Goal: Task Accomplishment & Management: Manage account settings

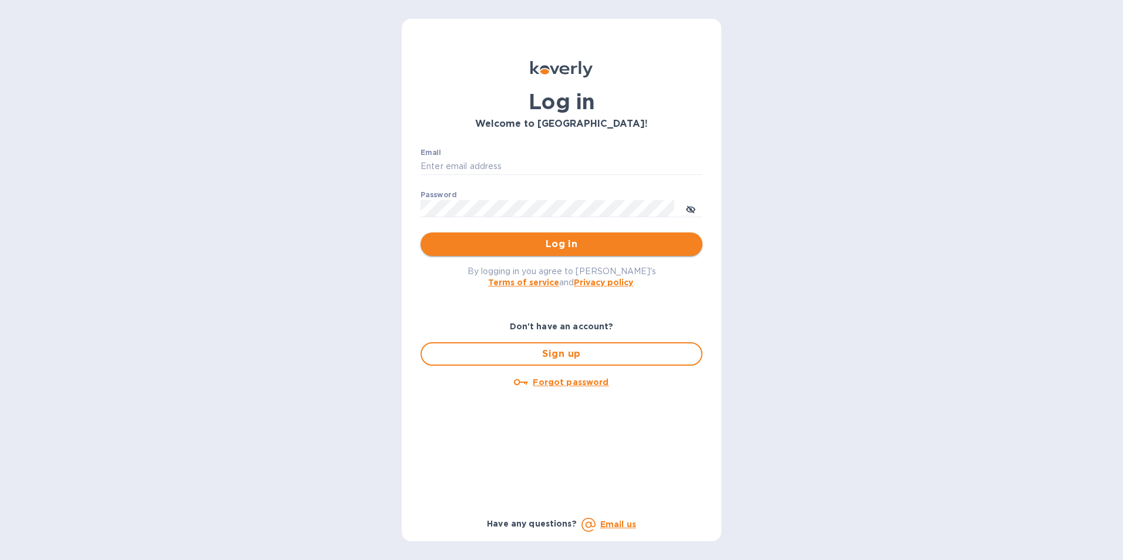
type input "[EMAIL_ADDRESS][DOMAIN_NAME]"
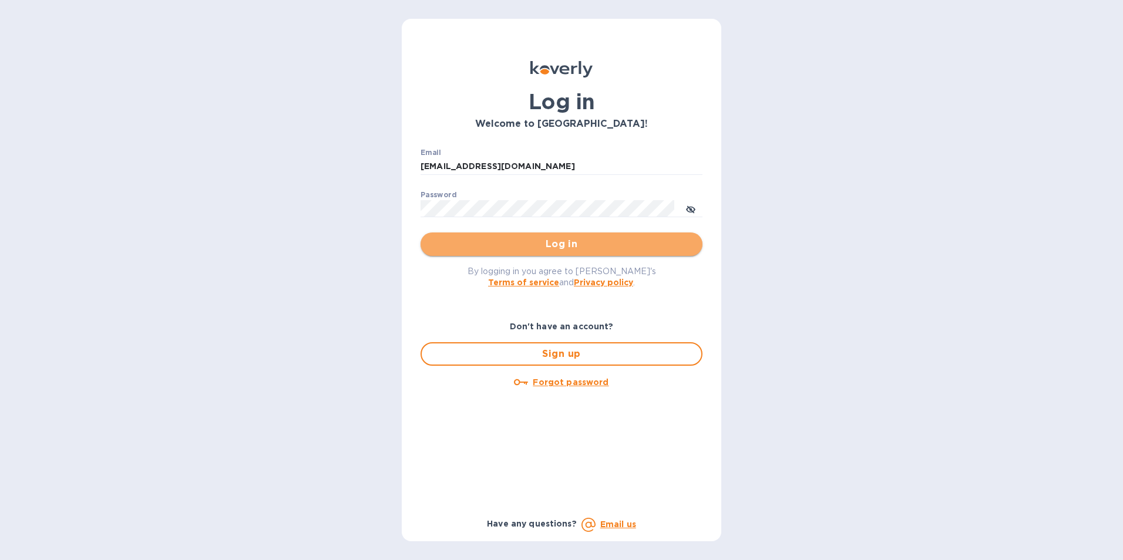
click at [516, 244] on span "Log in" at bounding box center [561, 244] width 263 height 14
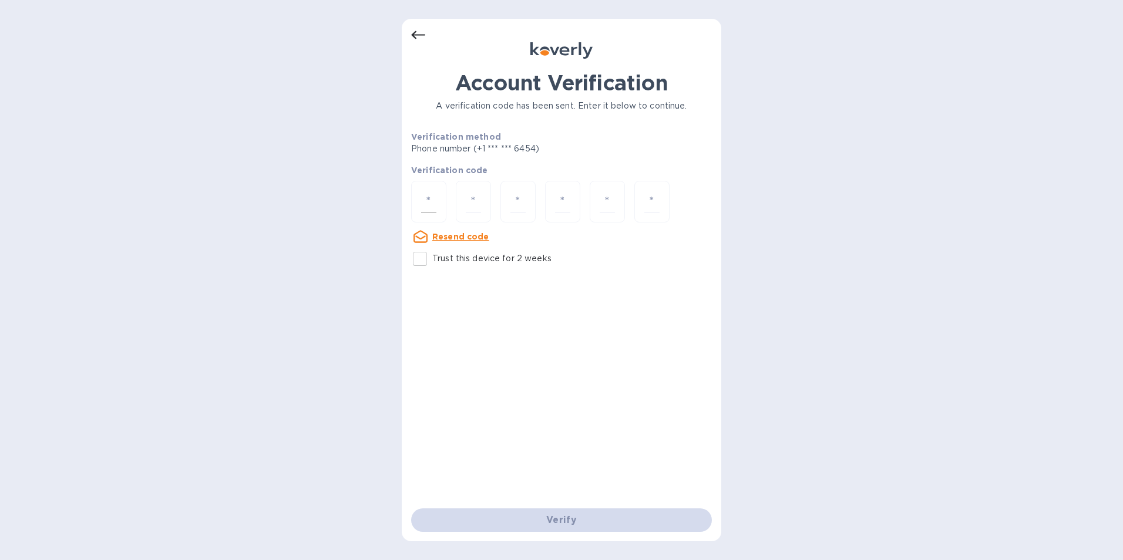
click at [423, 193] on input "number" at bounding box center [428, 202] width 15 height 22
type input "3"
type input "9"
type input "6"
type input "4"
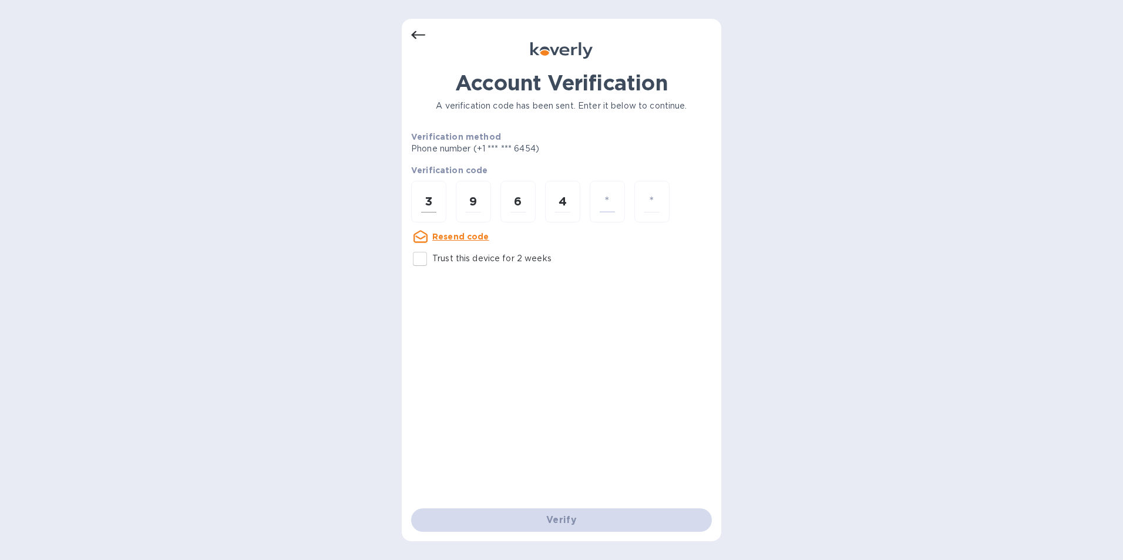
type input "1"
type input "3"
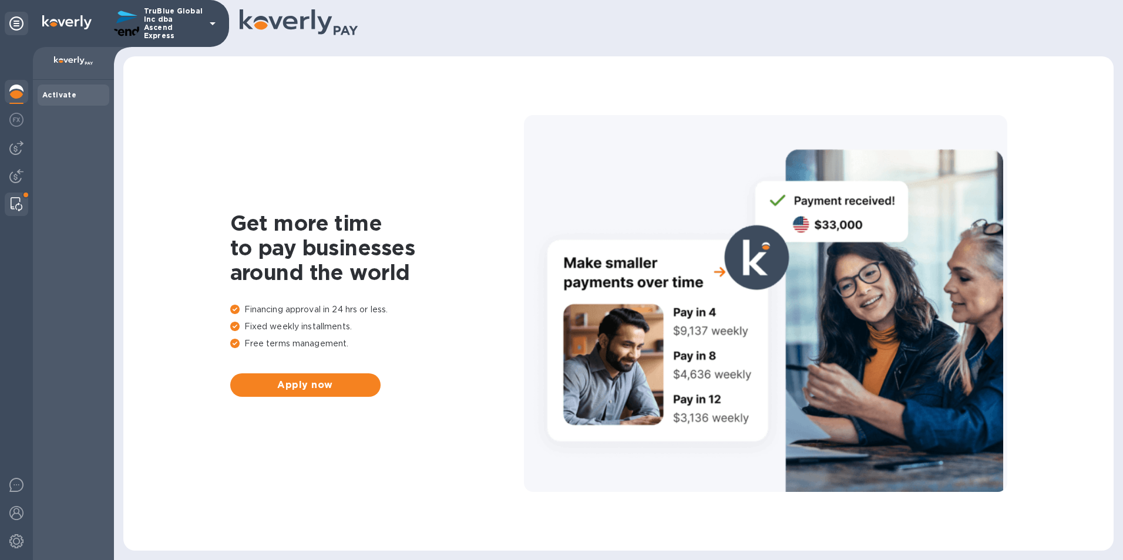
click at [20, 197] on img at bounding box center [17, 204] width 12 height 14
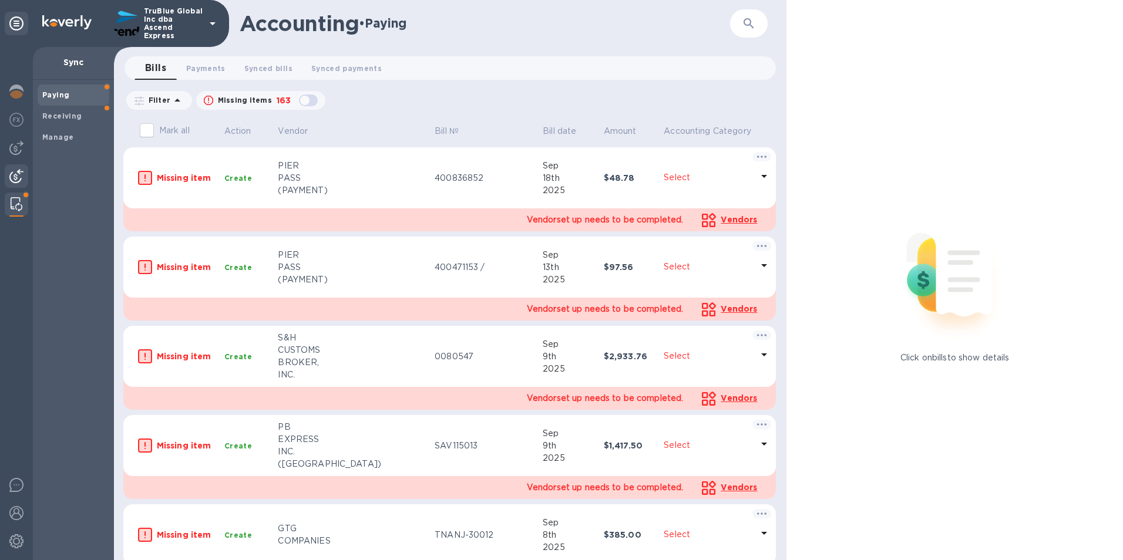
click at [18, 171] on img at bounding box center [16, 176] width 14 height 14
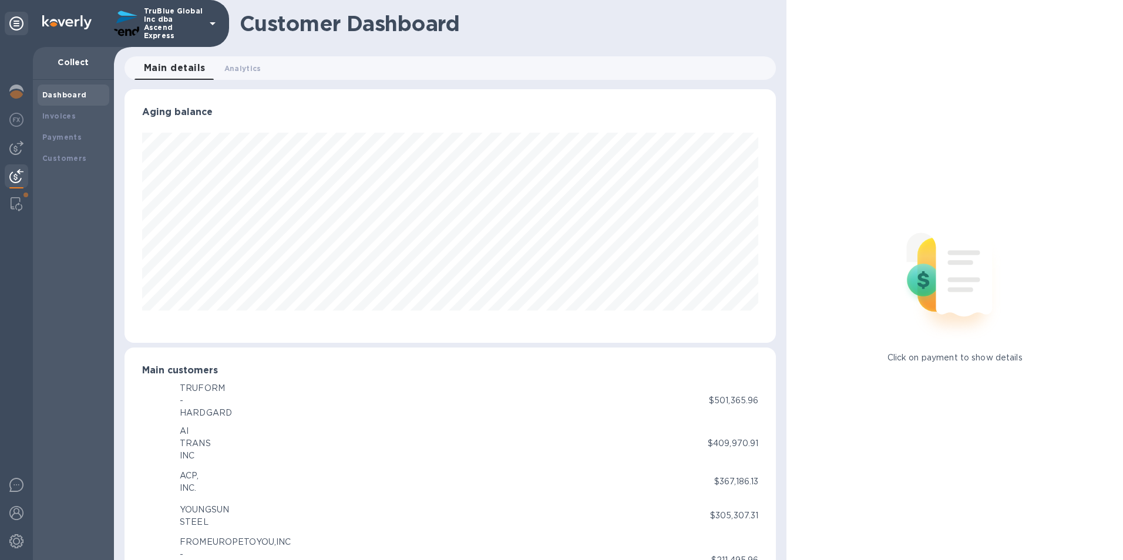
scroll to position [586982, 586589]
click at [16, 143] on img at bounding box center [16, 148] width 14 height 14
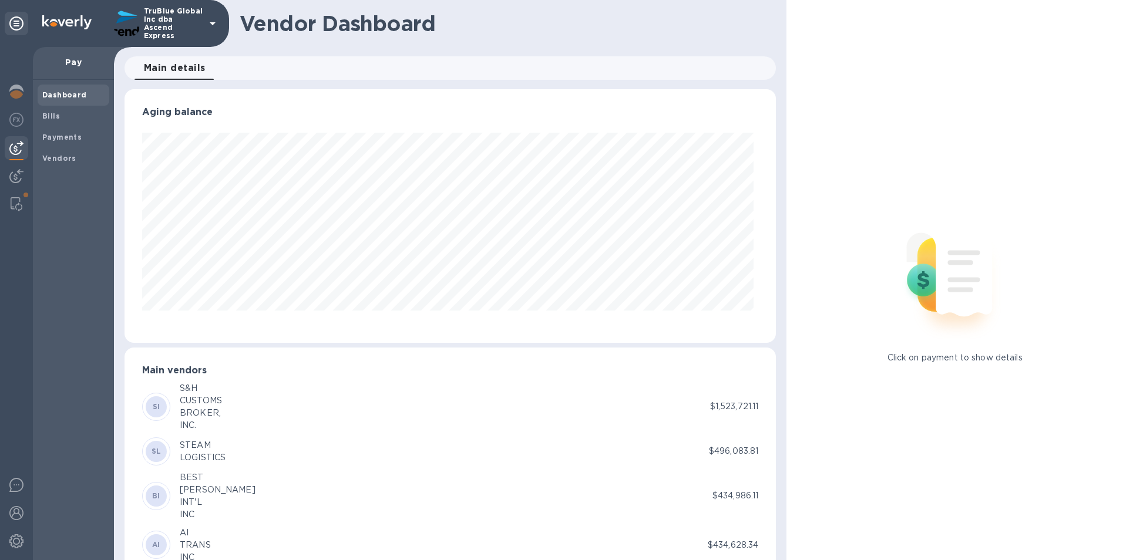
scroll to position [254, 647]
click at [11, 123] on img at bounding box center [16, 120] width 14 height 14
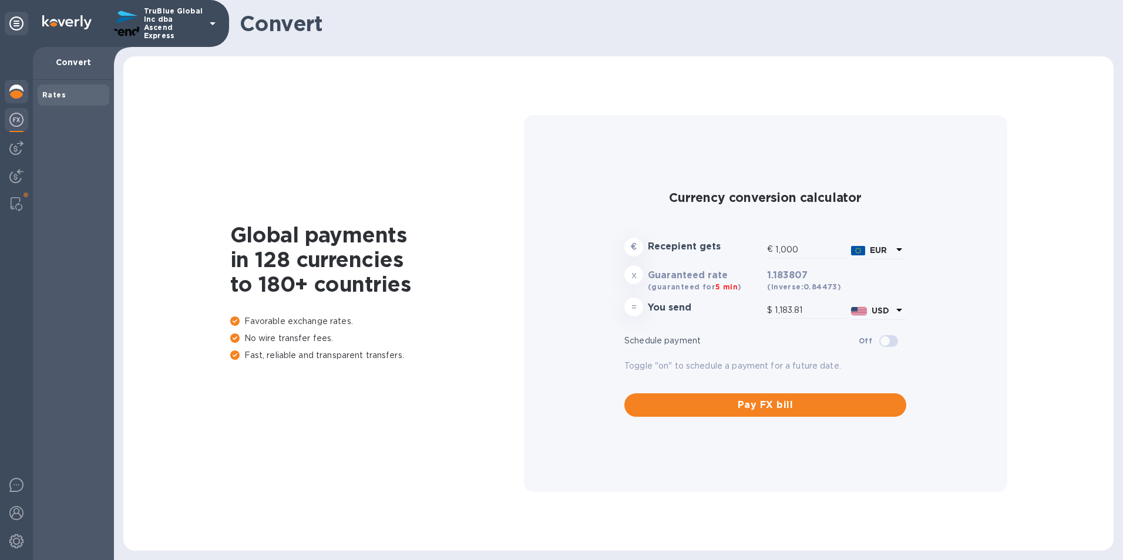
click at [8, 92] on div at bounding box center [16, 93] width 23 height 26
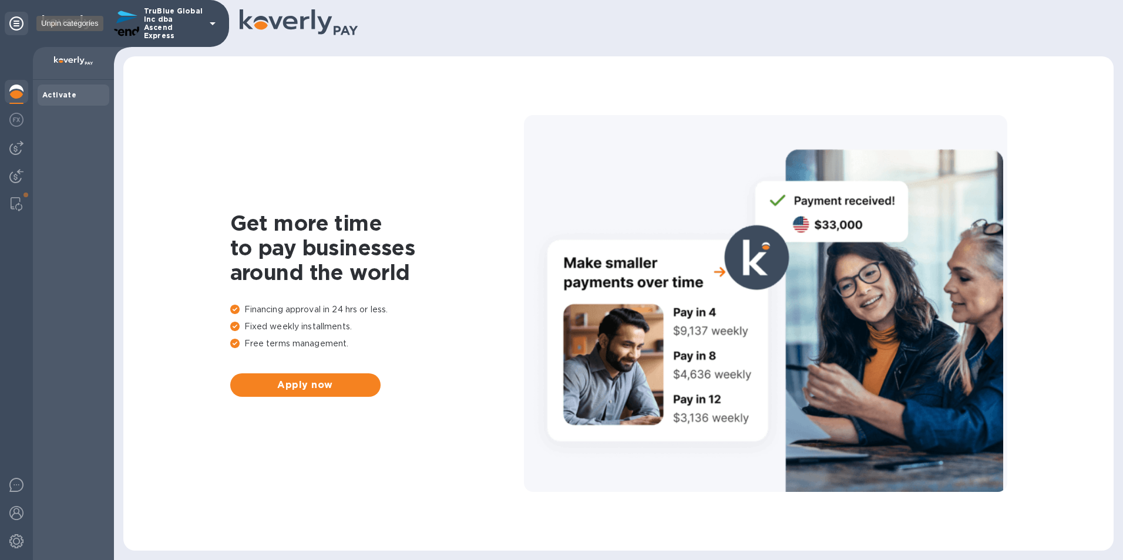
click at [12, 24] on icon at bounding box center [16, 23] width 14 height 14
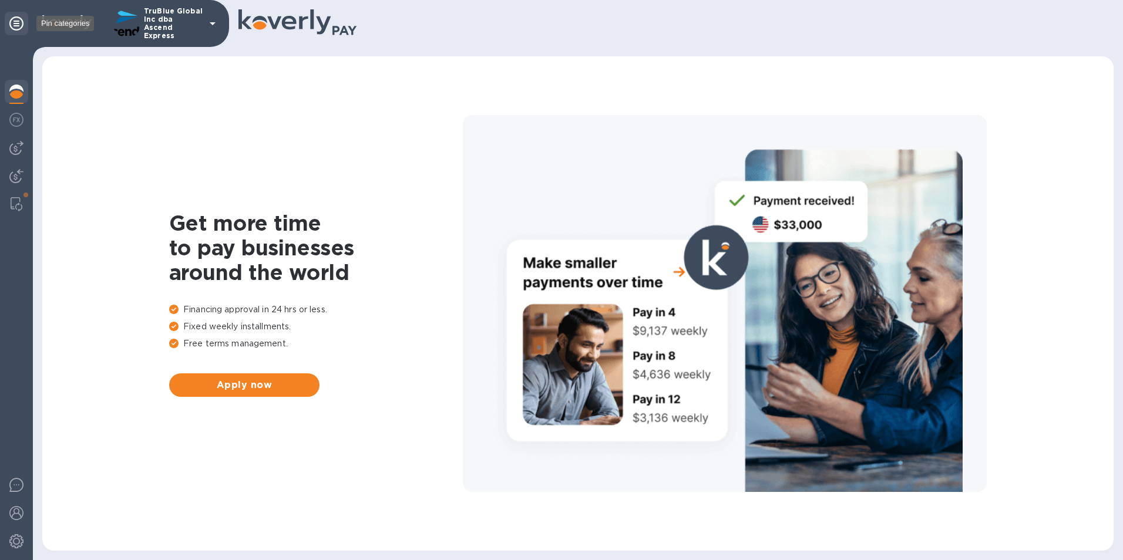
click at [12, 24] on icon at bounding box center [16, 23] width 14 height 14
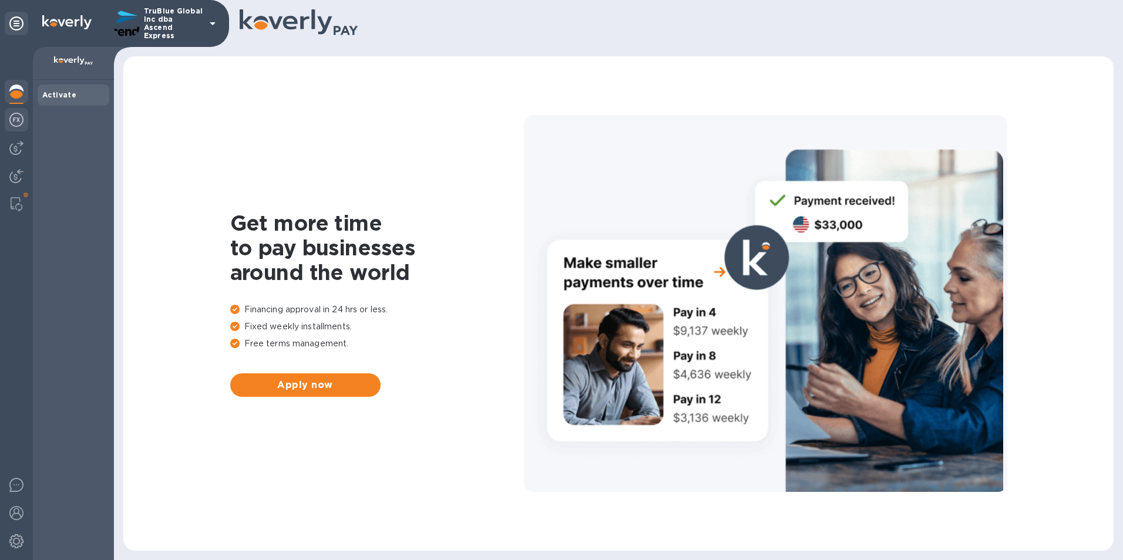
click at [18, 124] on img at bounding box center [16, 120] width 14 height 14
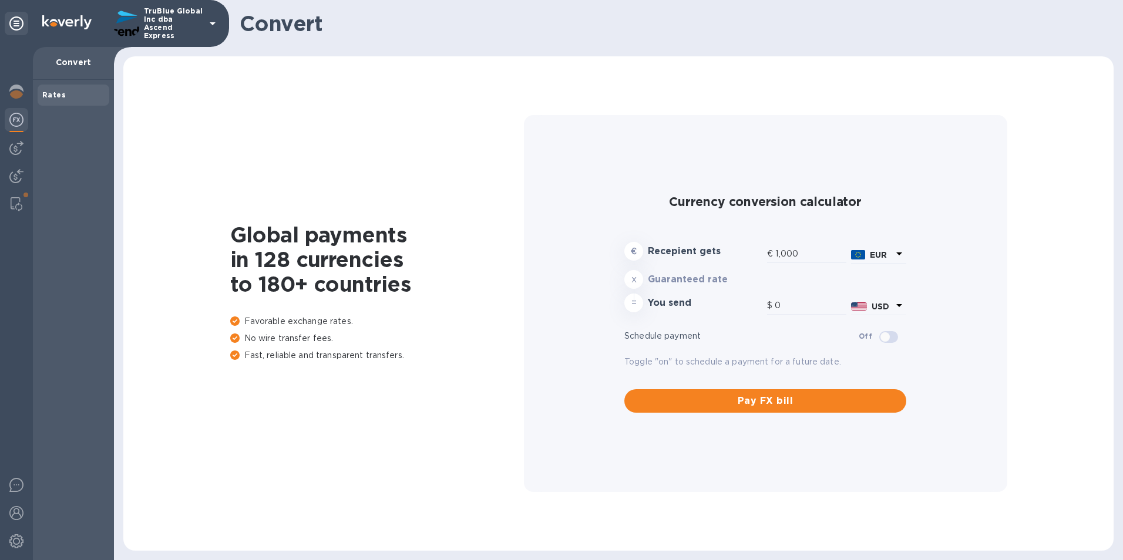
type input "1,183.81"
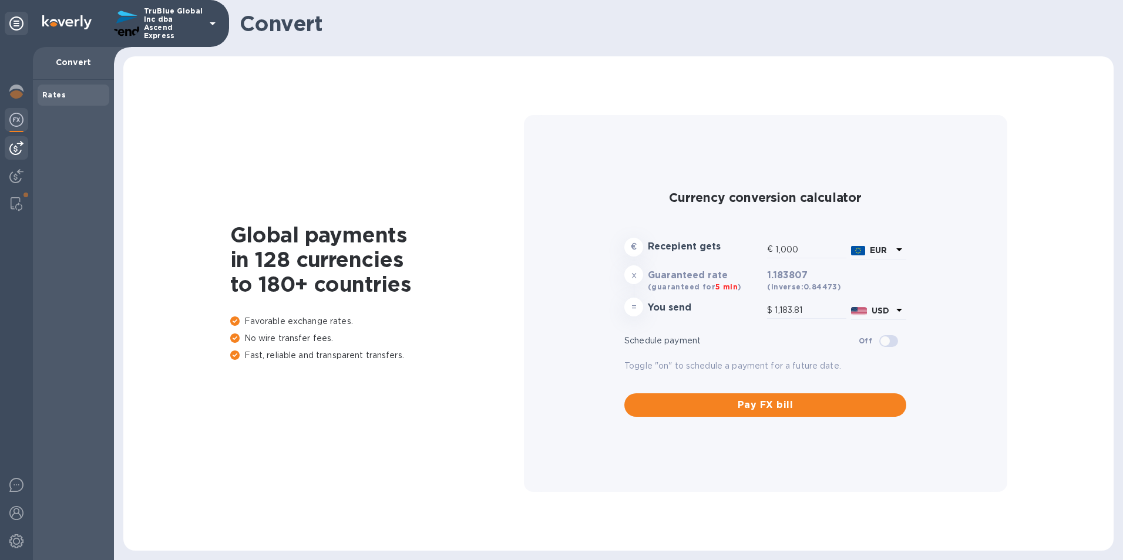
click at [15, 146] on img at bounding box center [16, 148] width 14 height 14
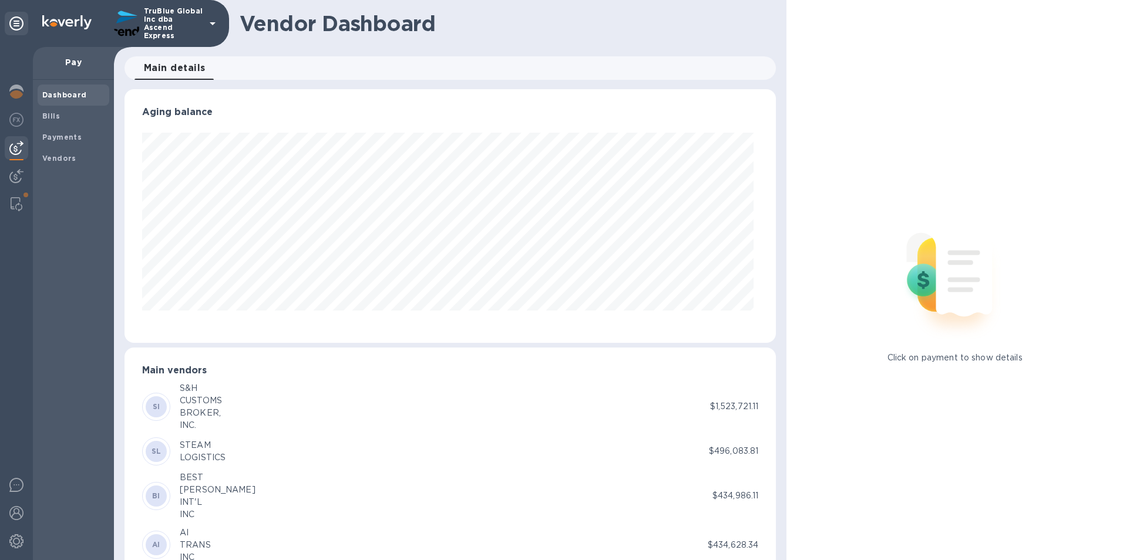
scroll to position [254, 647]
click at [66, 118] on span "Bills" at bounding box center [73, 116] width 62 height 12
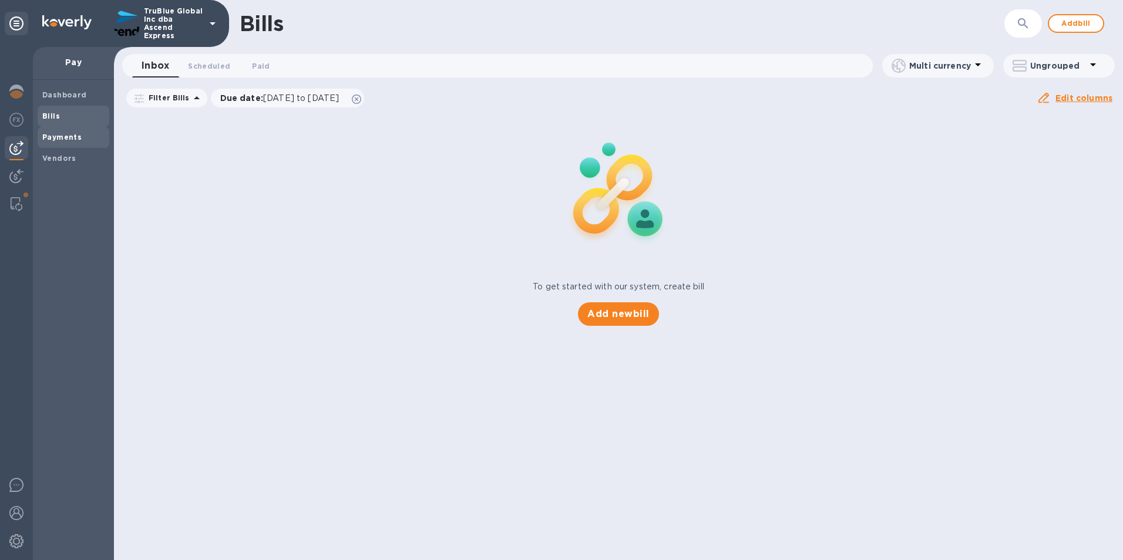
click at [69, 136] on b "Payments" at bounding box center [61, 137] width 39 height 9
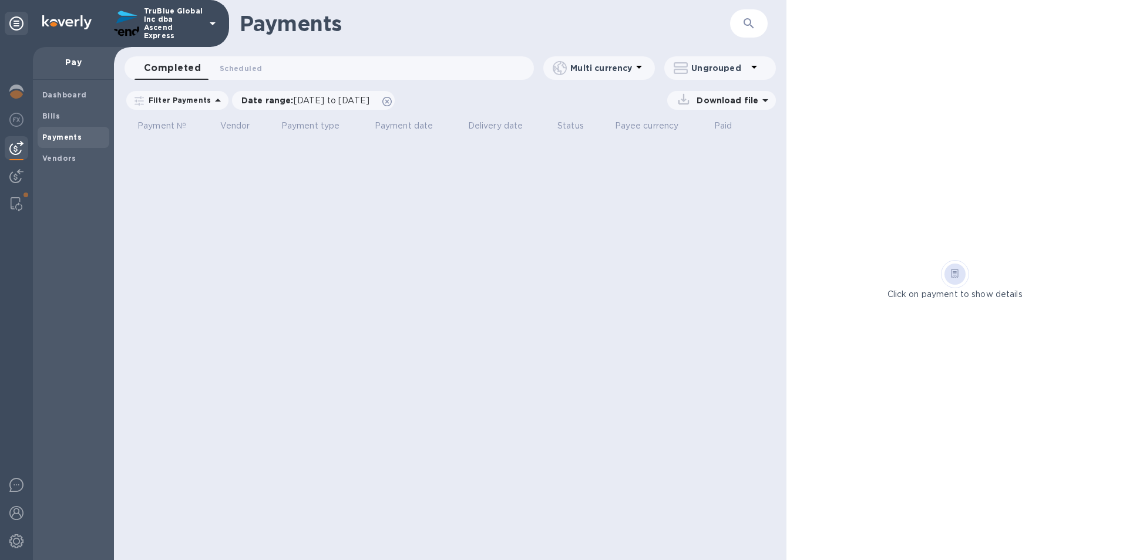
click at [58, 129] on div "Payments" at bounding box center [74, 137] width 72 height 21
click at [65, 160] on b "Vendors" at bounding box center [59, 158] width 34 height 9
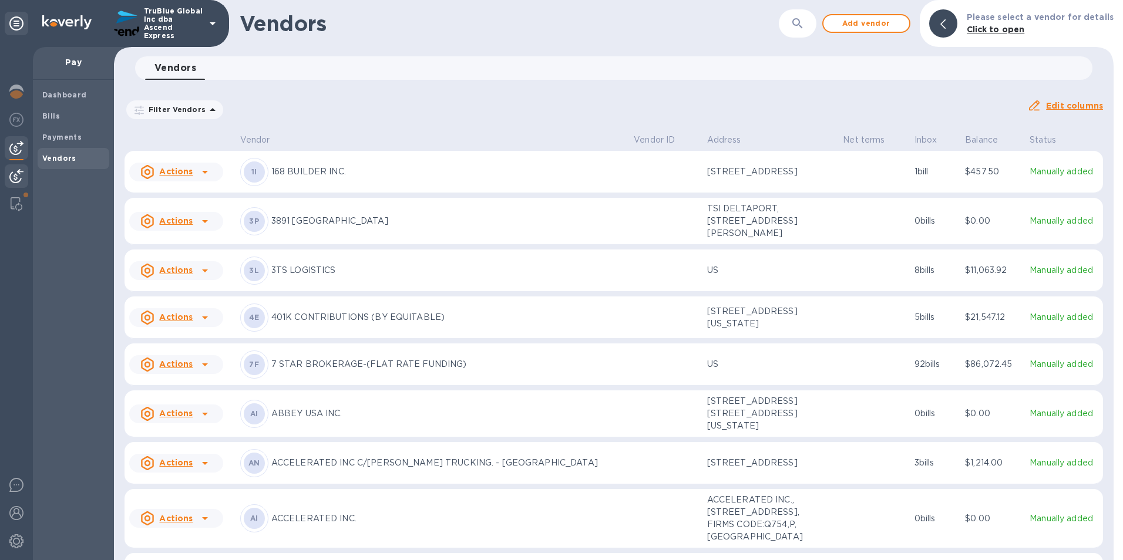
click at [9, 174] on img at bounding box center [16, 176] width 14 height 14
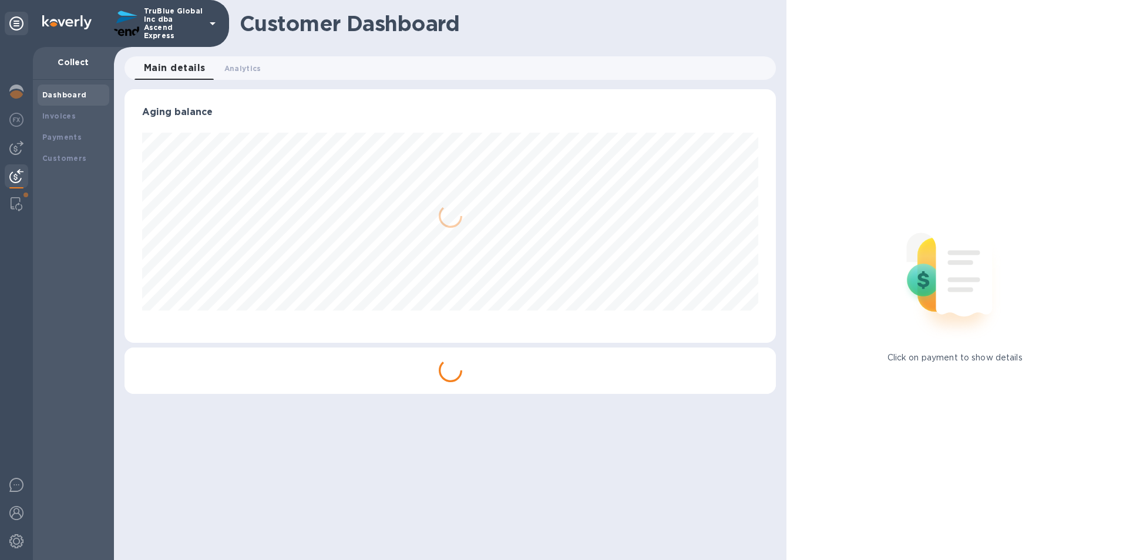
scroll to position [254, 652]
click at [11, 197] on img at bounding box center [17, 204] width 12 height 14
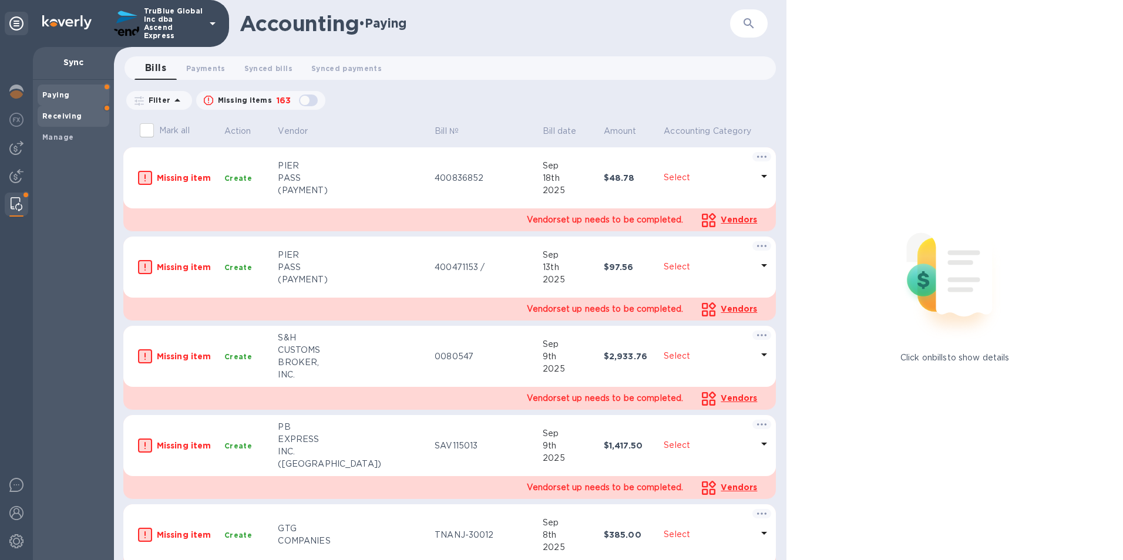
click at [56, 119] on b "Receiving" at bounding box center [62, 116] width 40 height 9
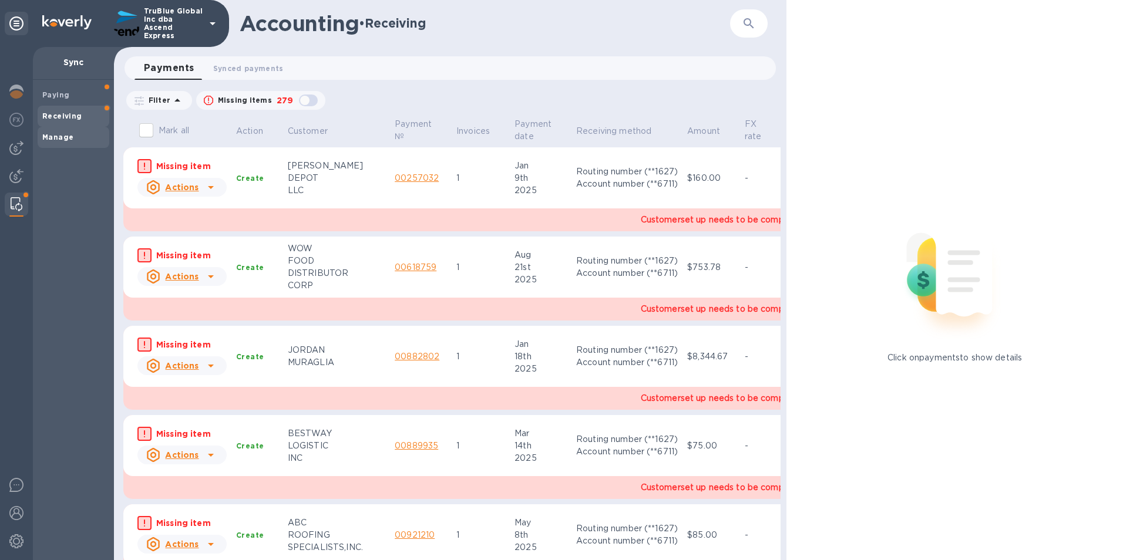
click at [59, 144] on div "Manage" at bounding box center [74, 137] width 72 height 21
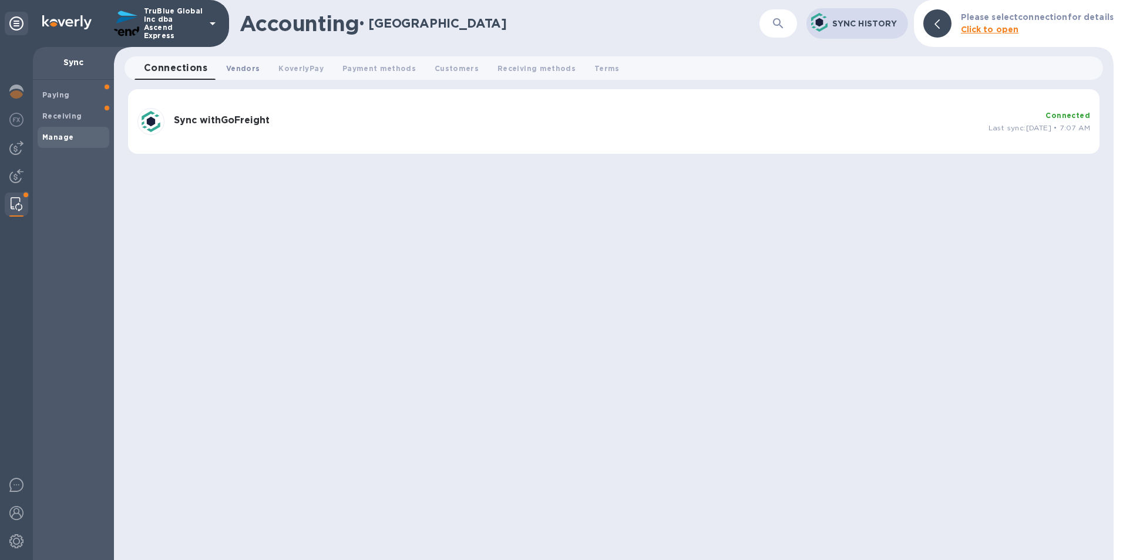
click at [254, 72] on span "Vendors 0" at bounding box center [242, 68] width 33 height 12
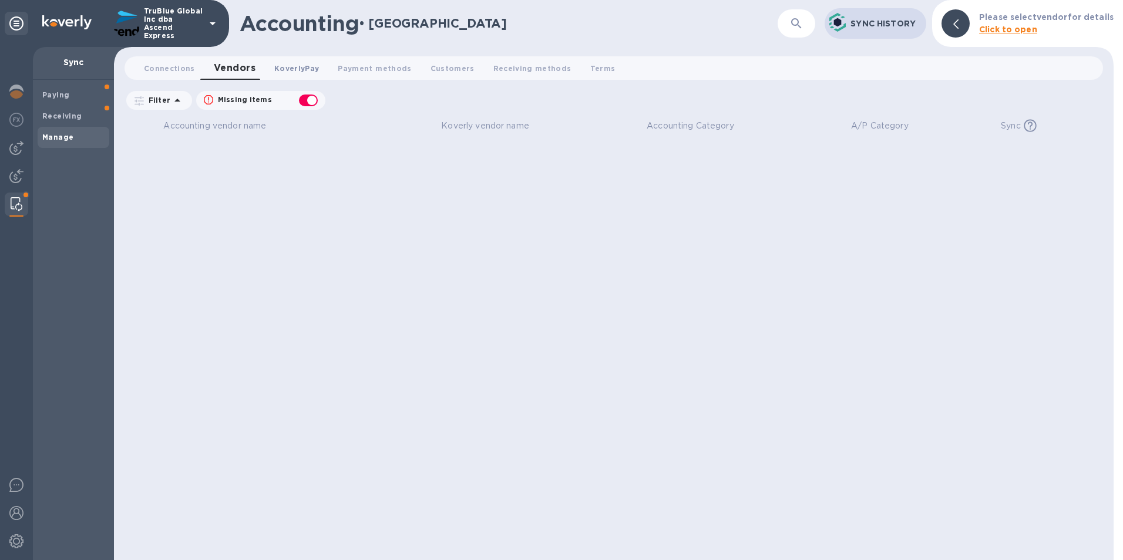
click at [295, 71] on span "KoverlyPay 0" at bounding box center [296, 68] width 45 height 12
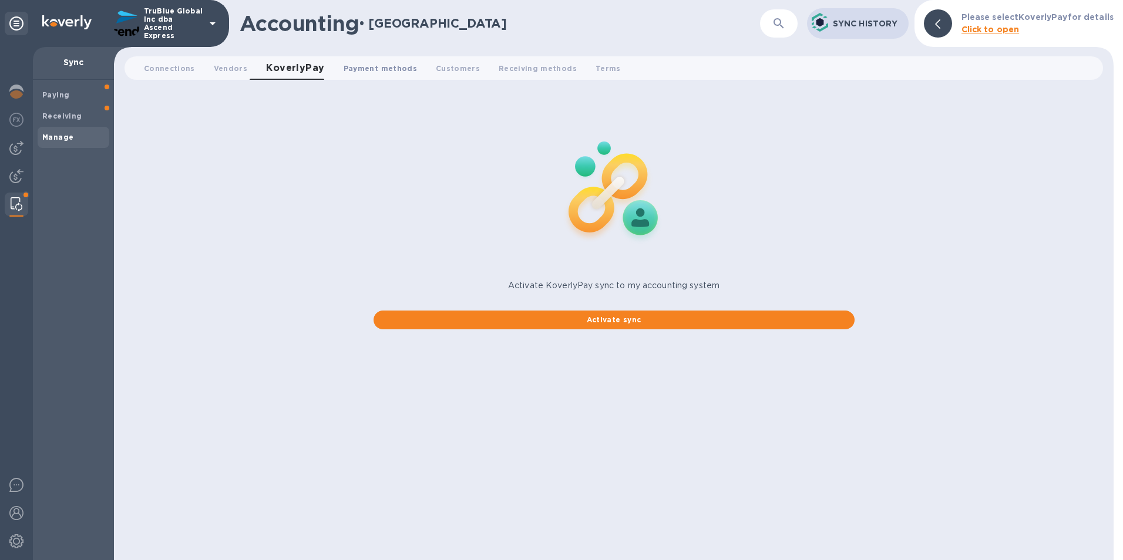
click at [372, 66] on span "Payment methods 0" at bounding box center [380, 68] width 73 height 12
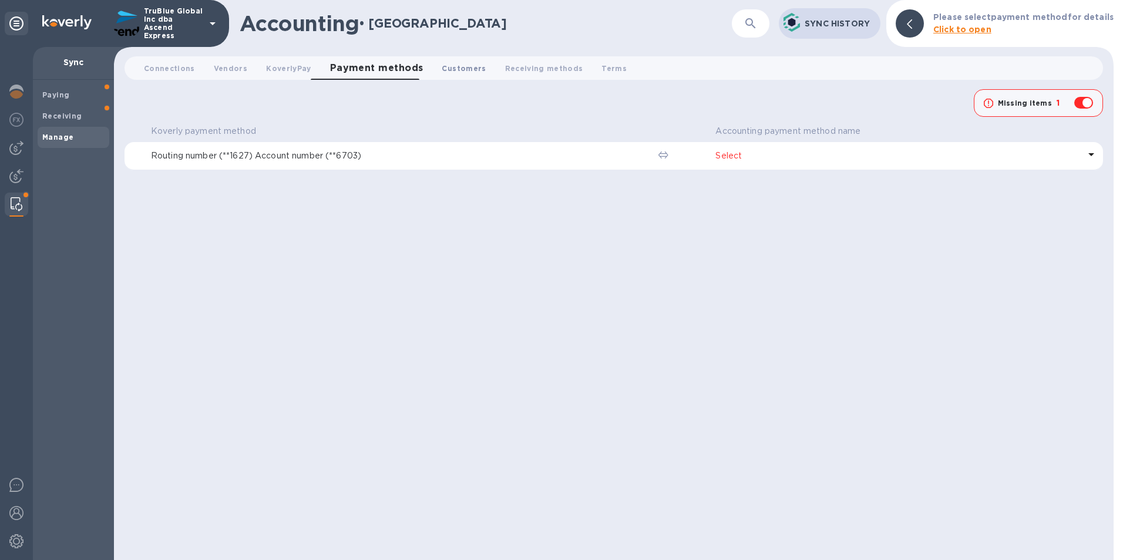
click at [442, 69] on span "Customers 0" at bounding box center [464, 68] width 44 height 12
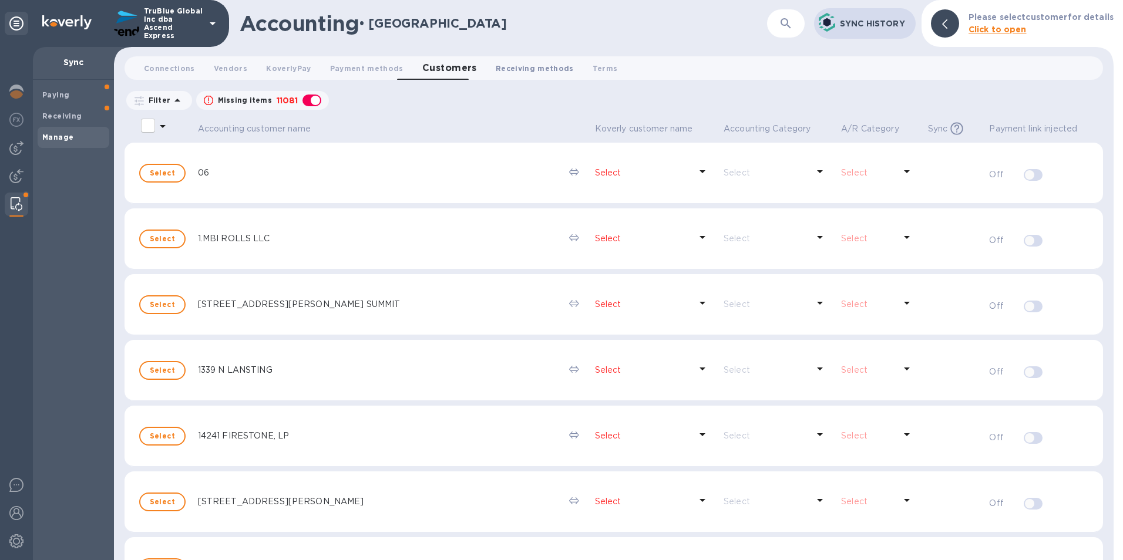
click at [515, 70] on span "Receiving methods 0" at bounding box center [535, 68] width 78 height 12
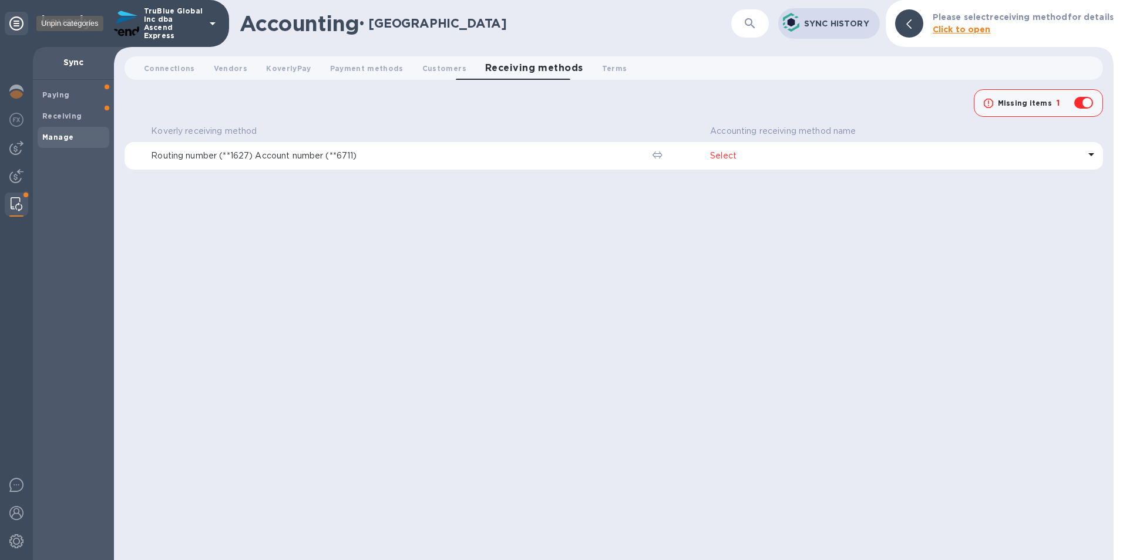
click at [22, 25] on icon at bounding box center [16, 23] width 14 height 14
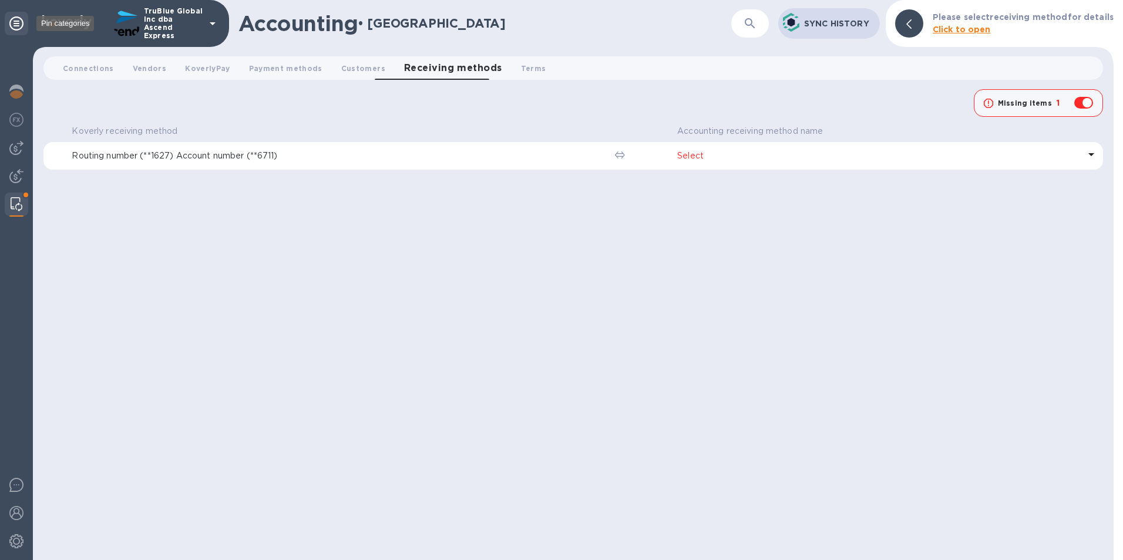
click at [22, 25] on icon at bounding box center [16, 23] width 14 height 14
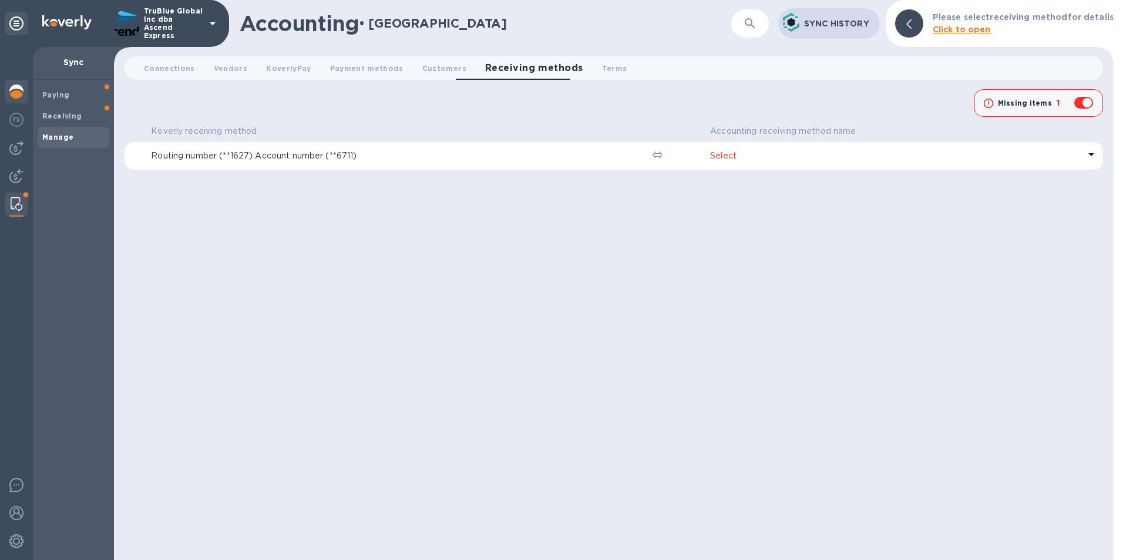
click at [24, 90] on div at bounding box center [16, 93] width 23 height 26
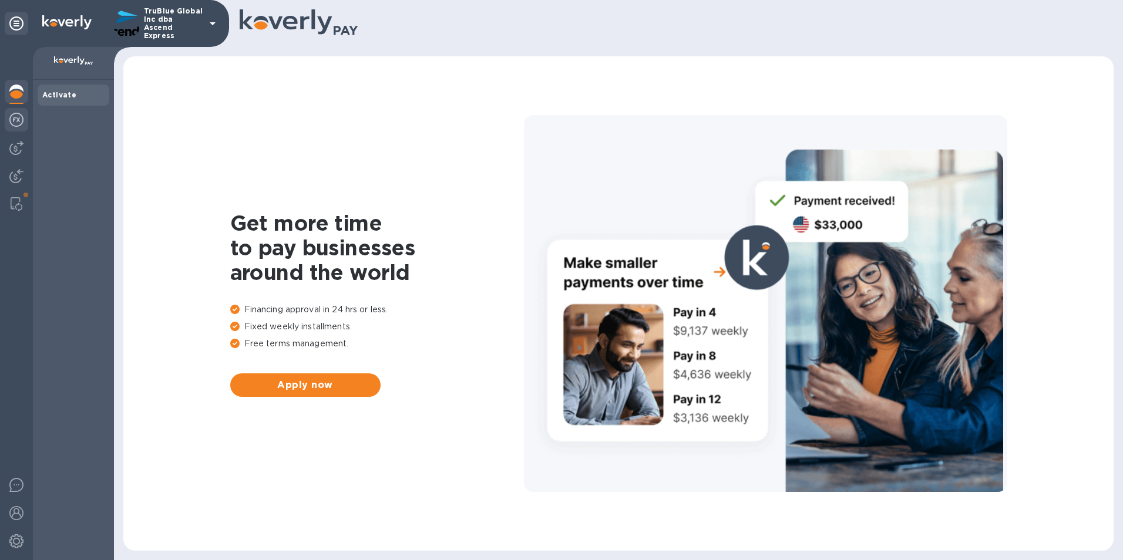
click at [23, 117] on div at bounding box center [16, 121] width 23 height 26
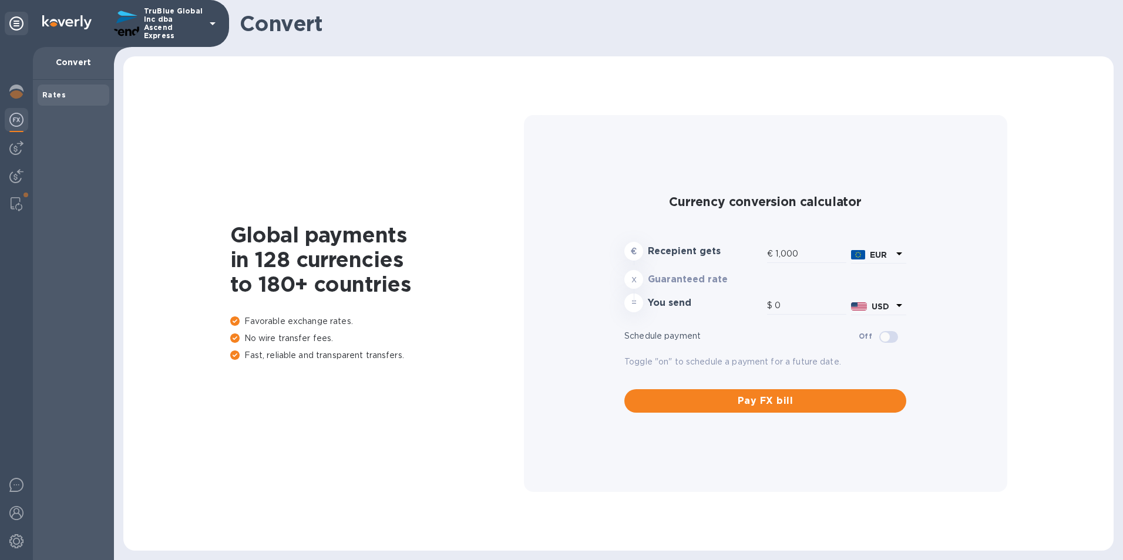
type input "1,183.81"
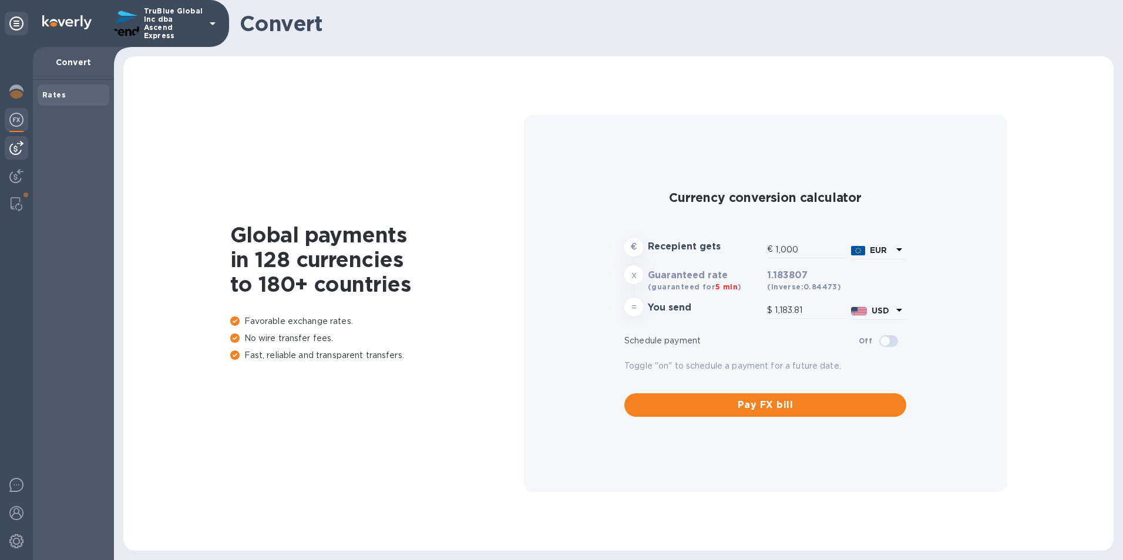
click at [17, 149] on img at bounding box center [16, 148] width 14 height 14
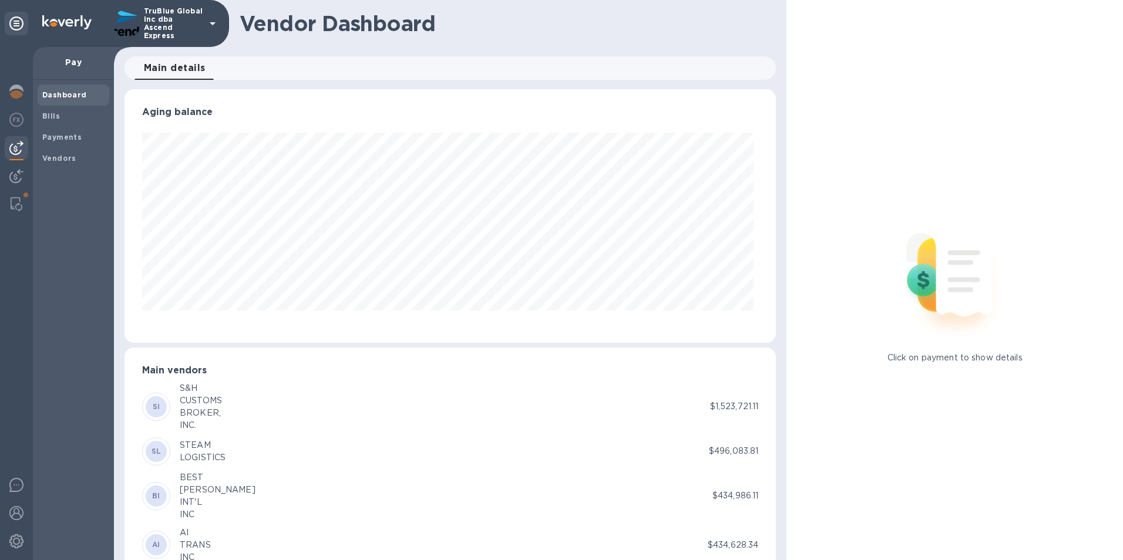
scroll to position [254, 647]
click at [53, 118] on b "Bills" at bounding box center [51, 116] width 18 height 9
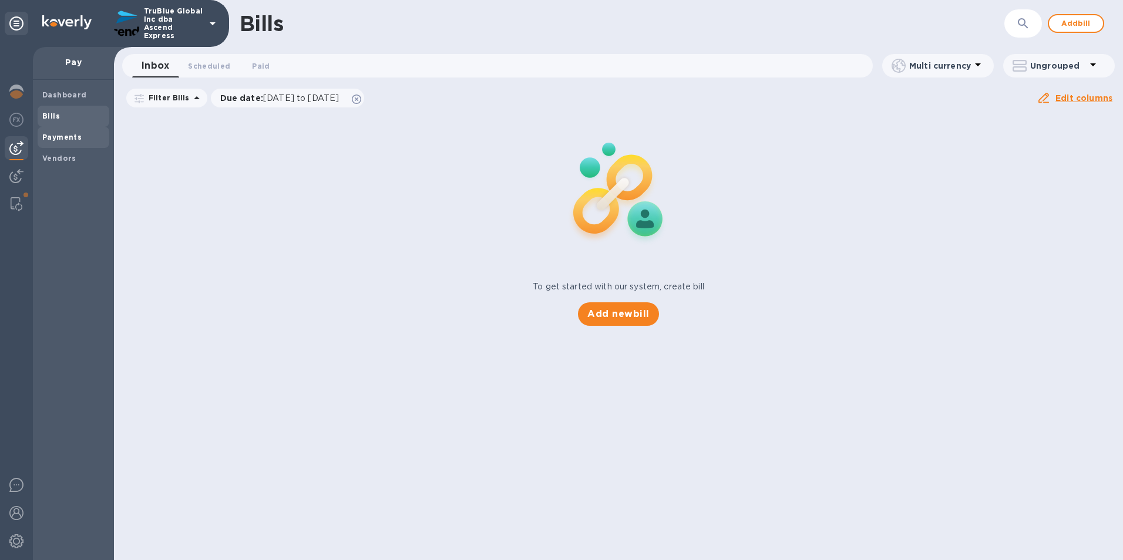
click at [53, 136] on b "Payments" at bounding box center [61, 137] width 39 height 9
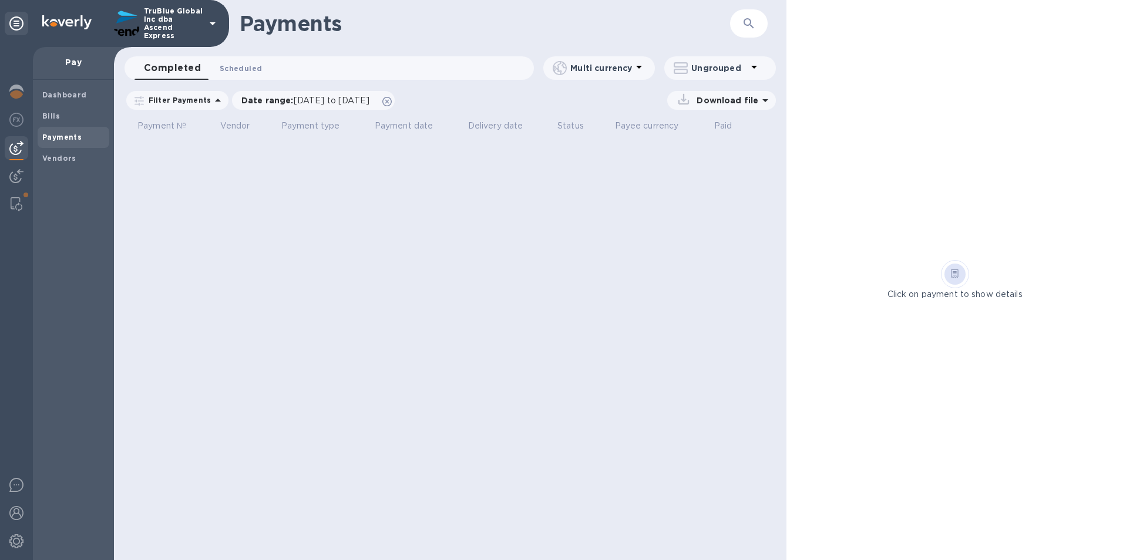
click at [227, 70] on span "Scheduled 0" at bounding box center [241, 68] width 42 height 12
click at [81, 160] on span "Vendors" at bounding box center [73, 159] width 62 height 12
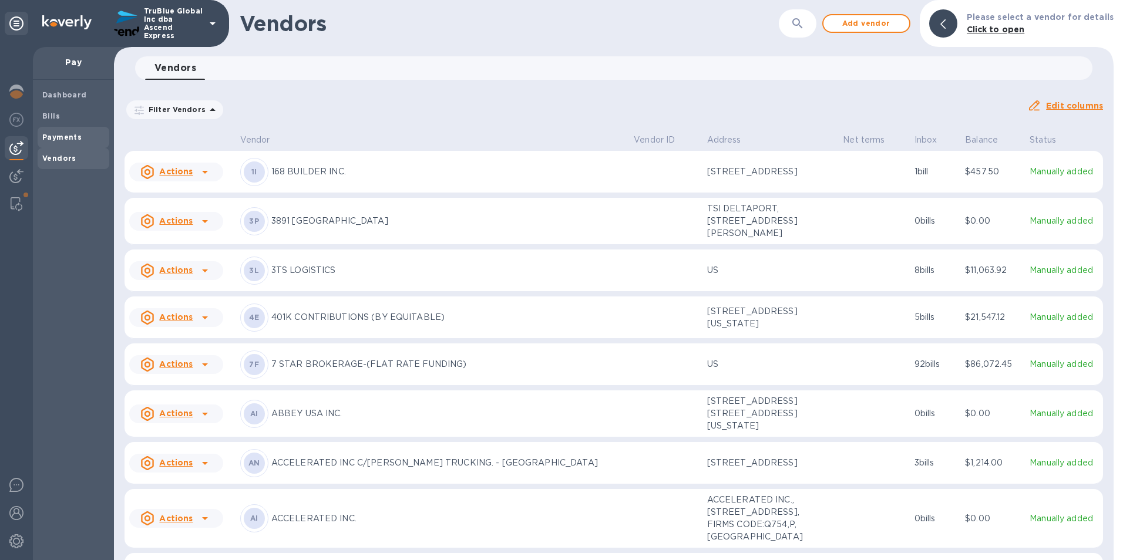
click at [76, 134] on b "Payments" at bounding box center [61, 137] width 39 height 9
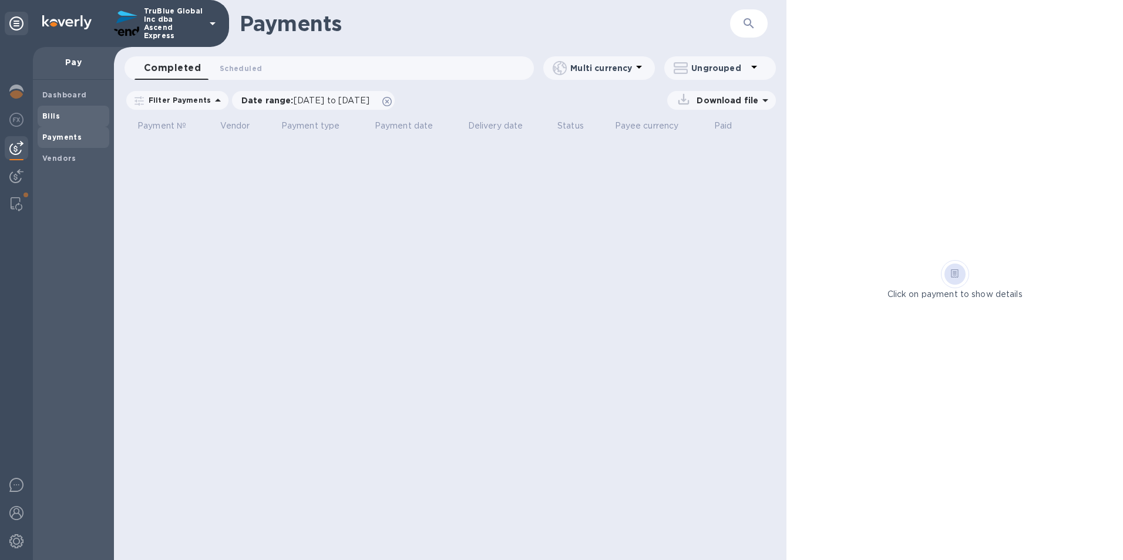
click at [66, 116] on span "Bills" at bounding box center [73, 116] width 62 height 12
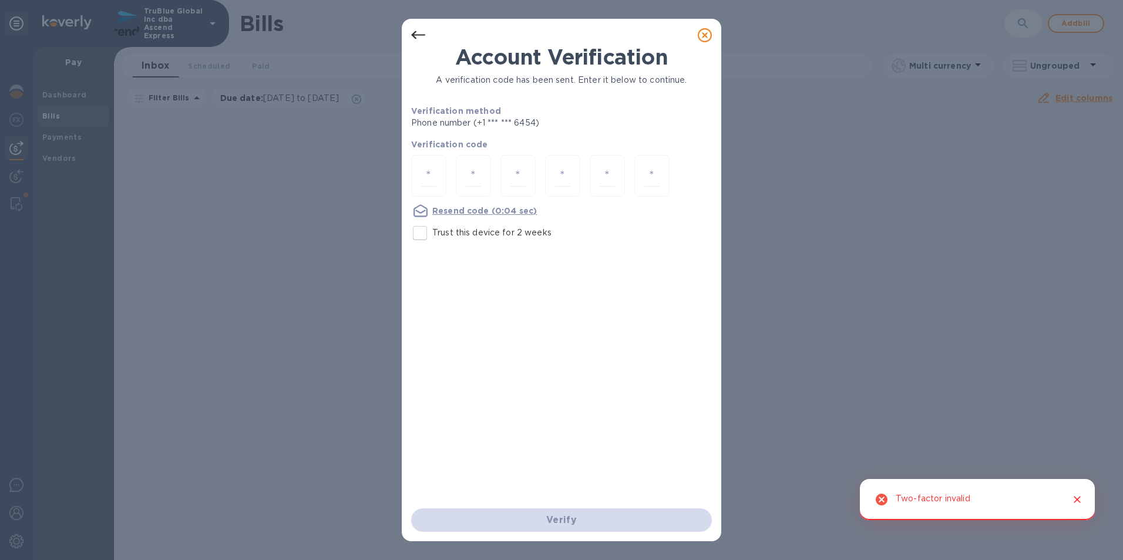
click at [65, 84] on div "Account Verification A verification code has been sent. Enter it below to conti…" at bounding box center [561, 280] width 1123 height 560
click at [709, 35] on icon at bounding box center [705, 35] width 14 height 14
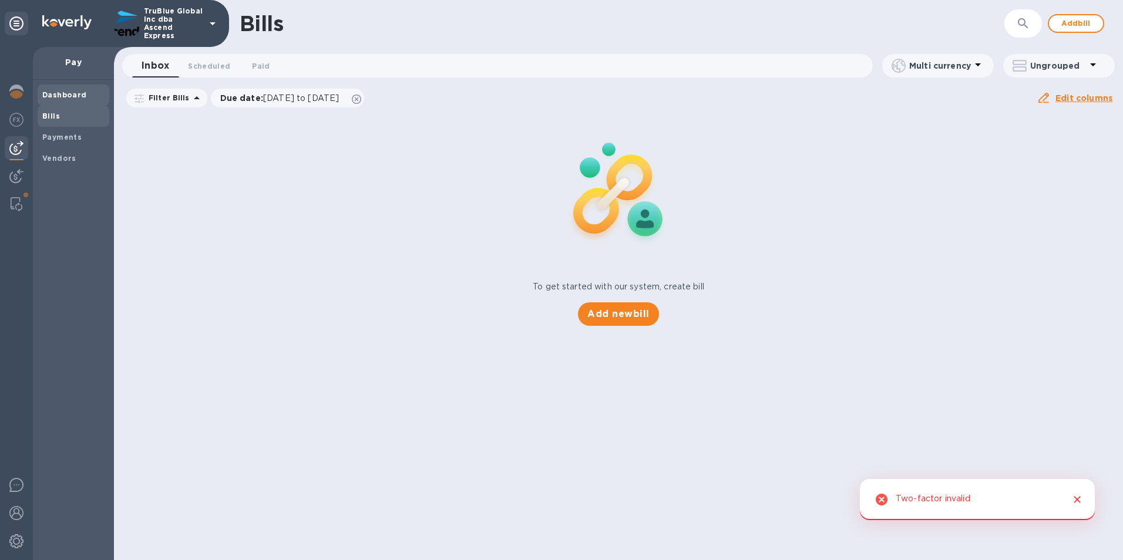
click at [69, 95] on b "Dashboard" at bounding box center [64, 94] width 45 height 9
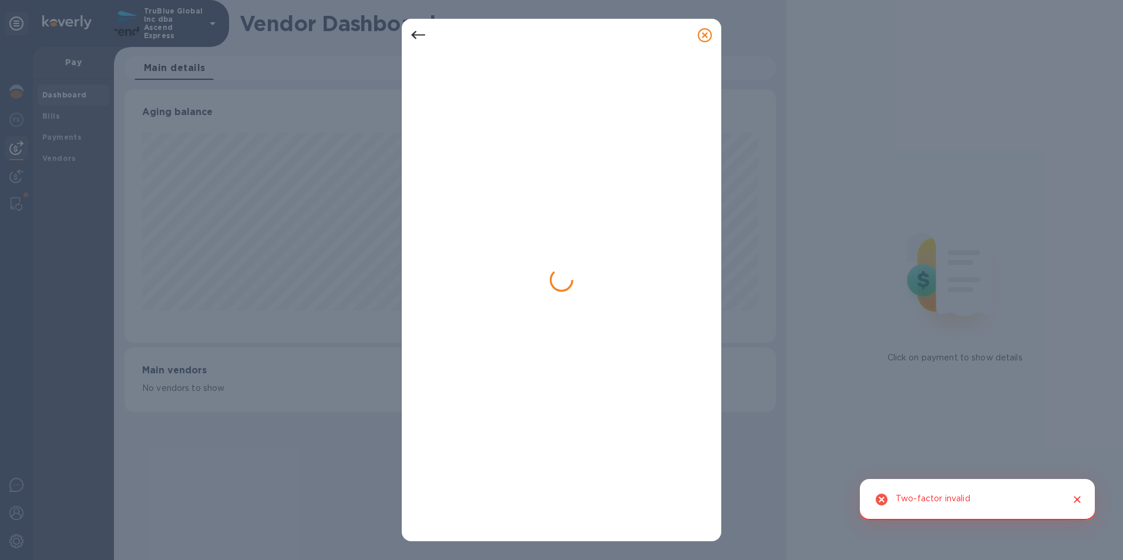
scroll to position [254, 652]
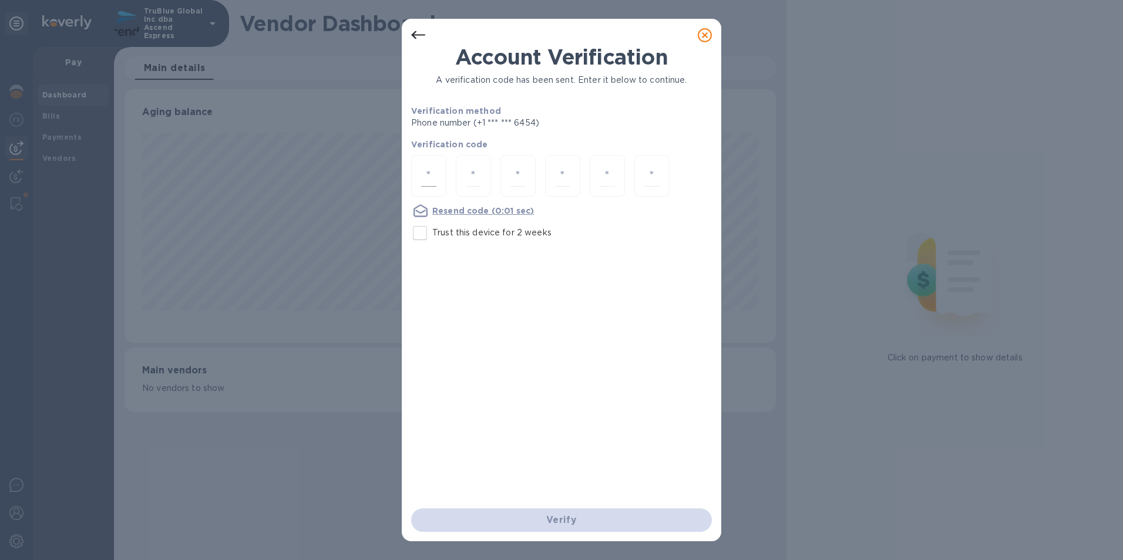
click at [439, 173] on div at bounding box center [428, 176] width 35 height 42
click at [428, 167] on input "number" at bounding box center [428, 176] width 15 height 22
type input "7"
type input "2"
type input "6"
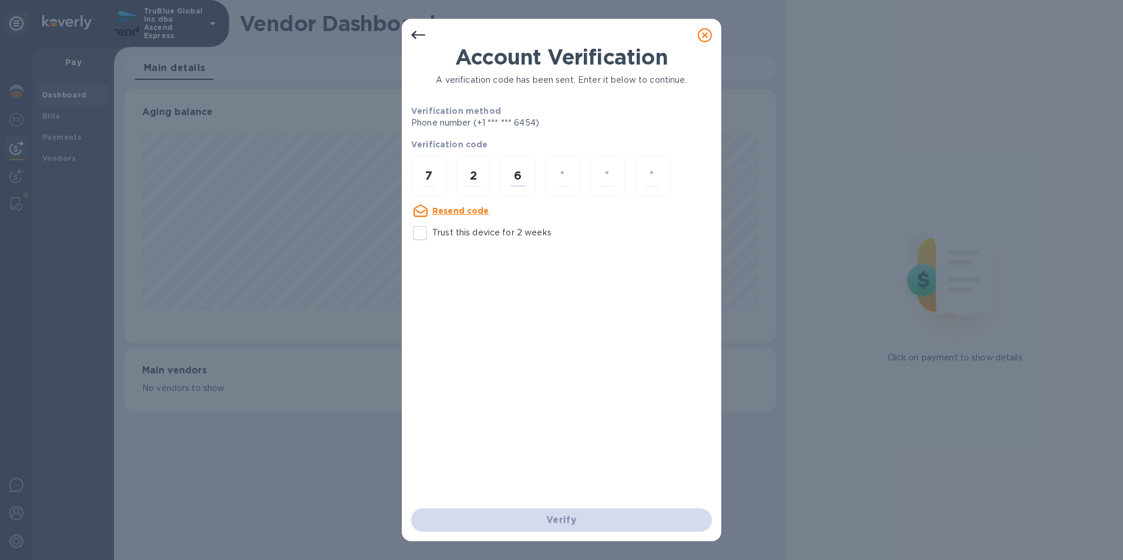
type input "0"
type input "2"
type input "8"
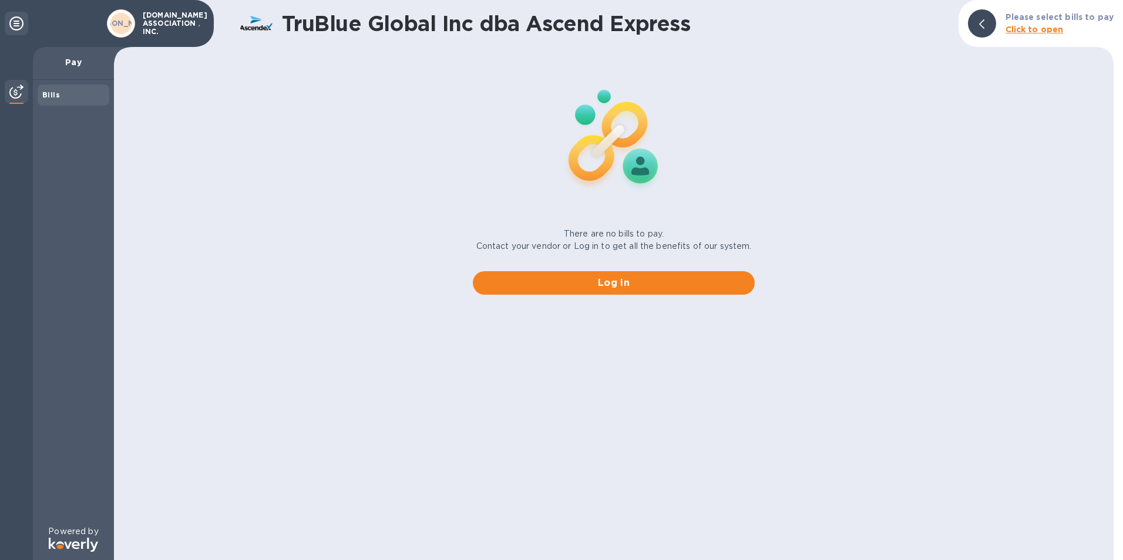
click at [1018, 33] on b "Click to open" at bounding box center [1034, 29] width 58 height 9
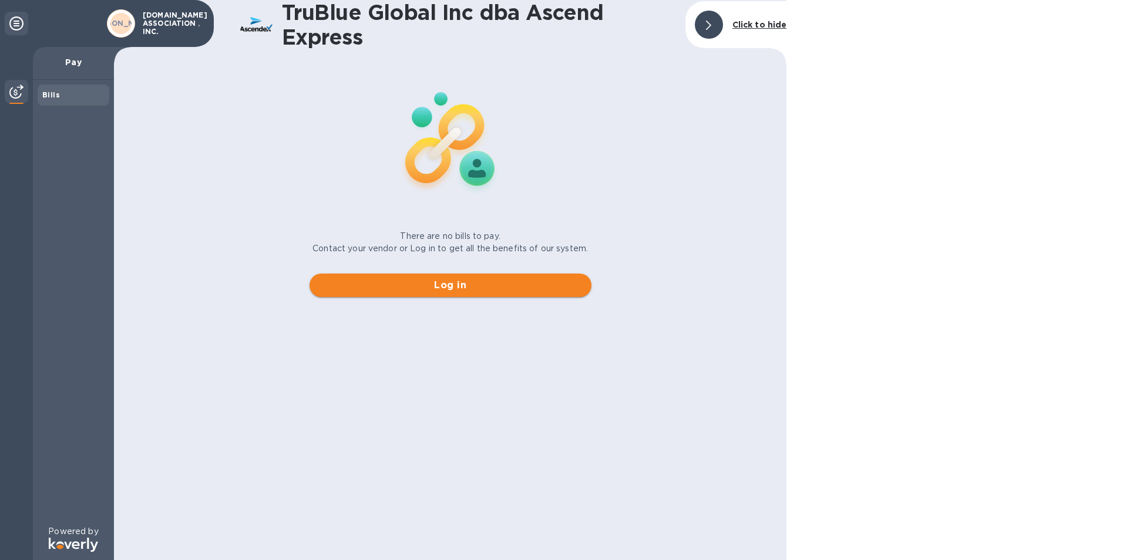
click at [422, 285] on span "Log in" at bounding box center [450, 285] width 263 height 14
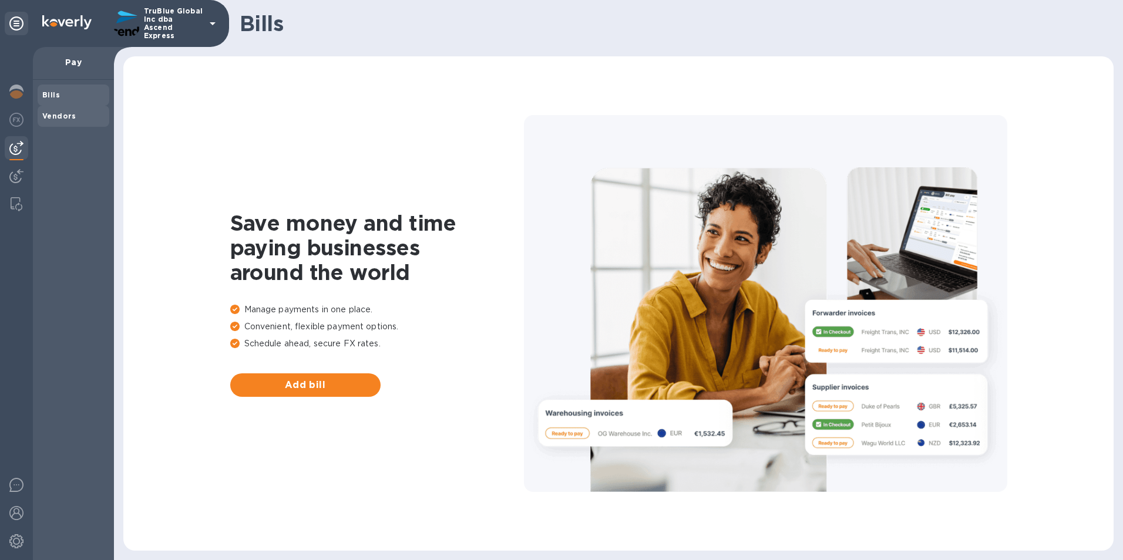
click at [62, 115] on b "Vendors" at bounding box center [59, 116] width 34 height 9
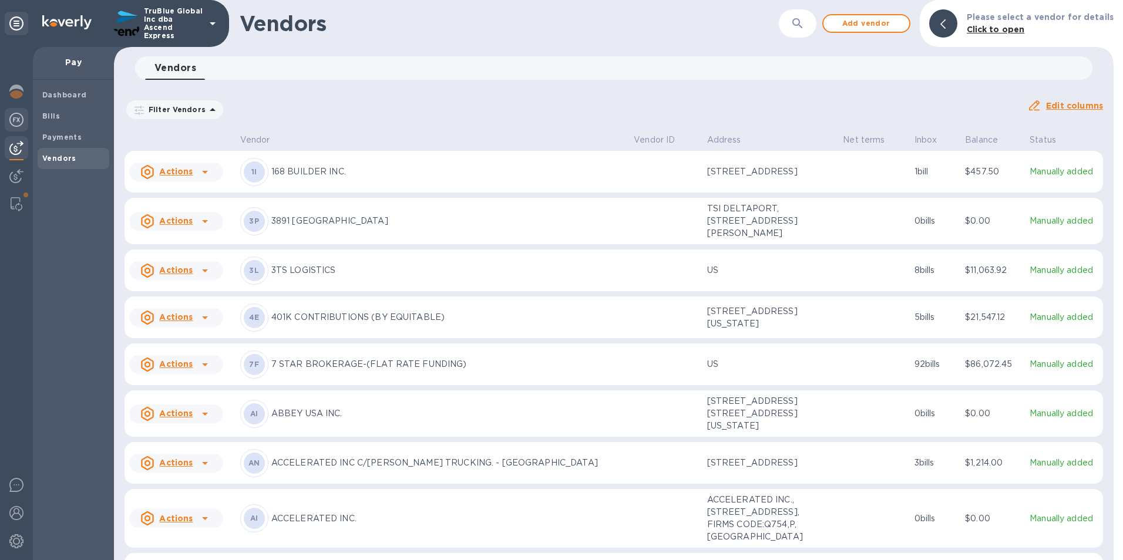
click at [21, 122] on img at bounding box center [16, 120] width 14 height 14
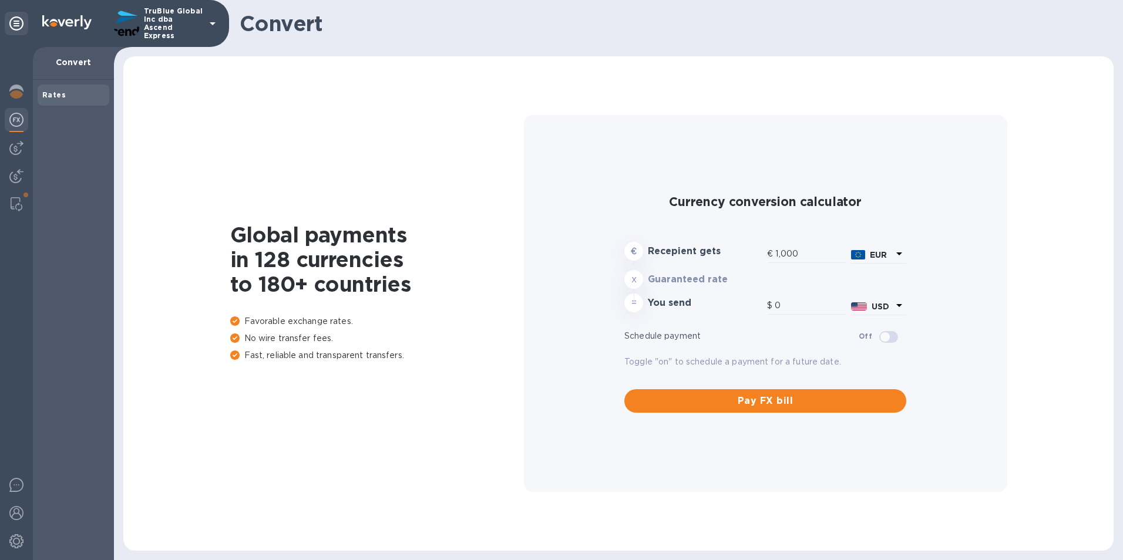
type input "1,183.81"
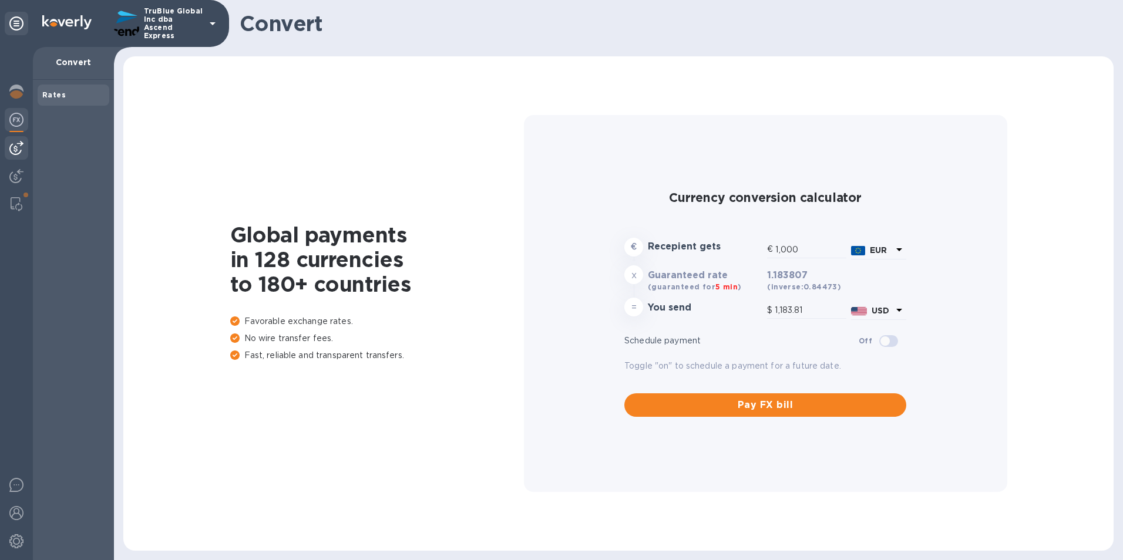
click at [19, 148] on img at bounding box center [16, 148] width 14 height 14
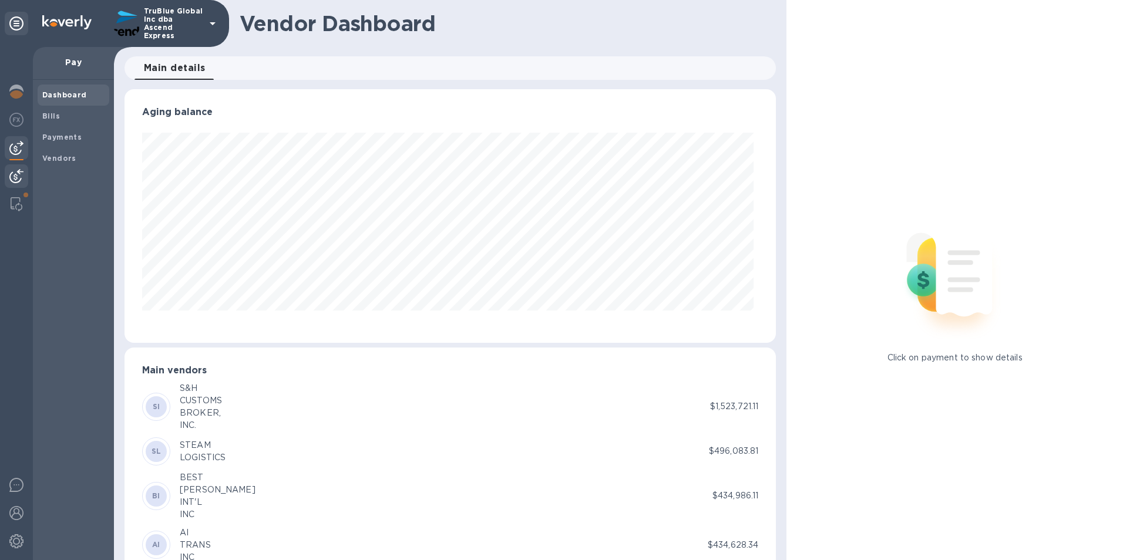
scroll to position [254, 647]
click at [14, 179] on img at bounding box center [16, 176] width 14 height 14
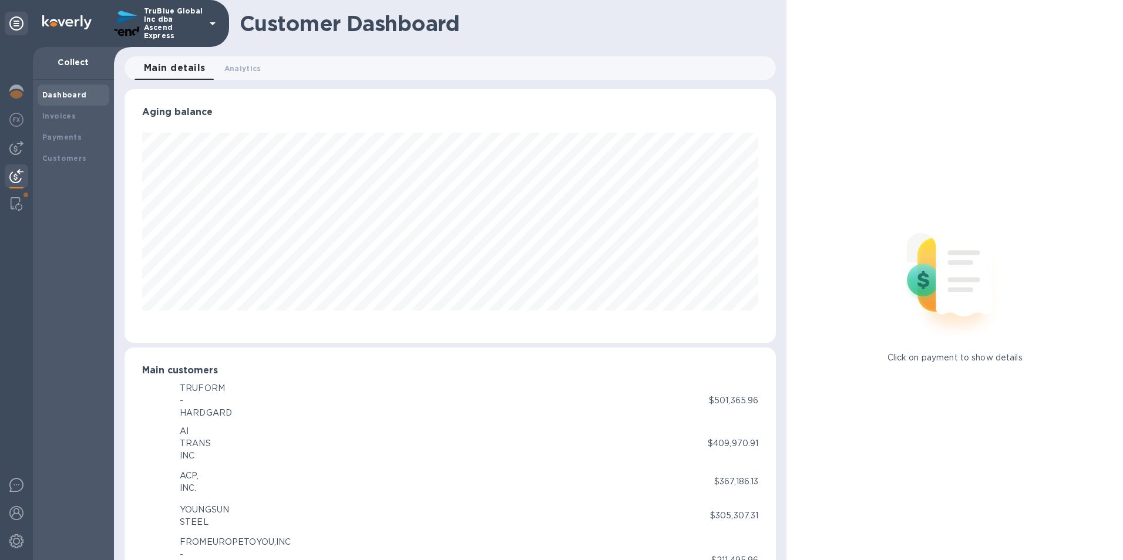
scroll to position [586982, 586589]
click at [20, 209] on img at bounding box center [17, 204] width 12 height 14
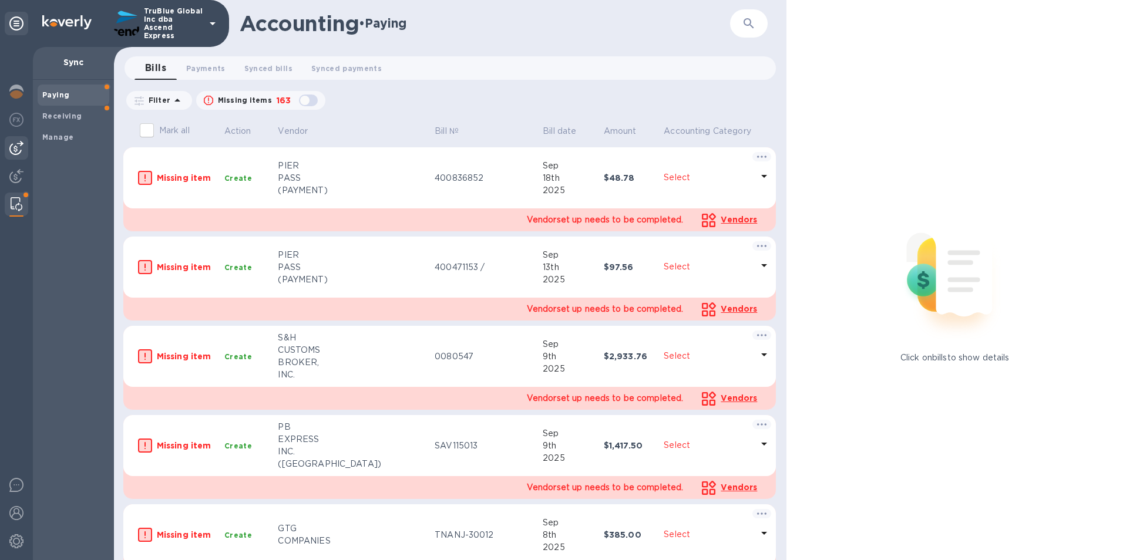
click at [20, 150] on img at bounding box center [16, 148] width 14 height 14
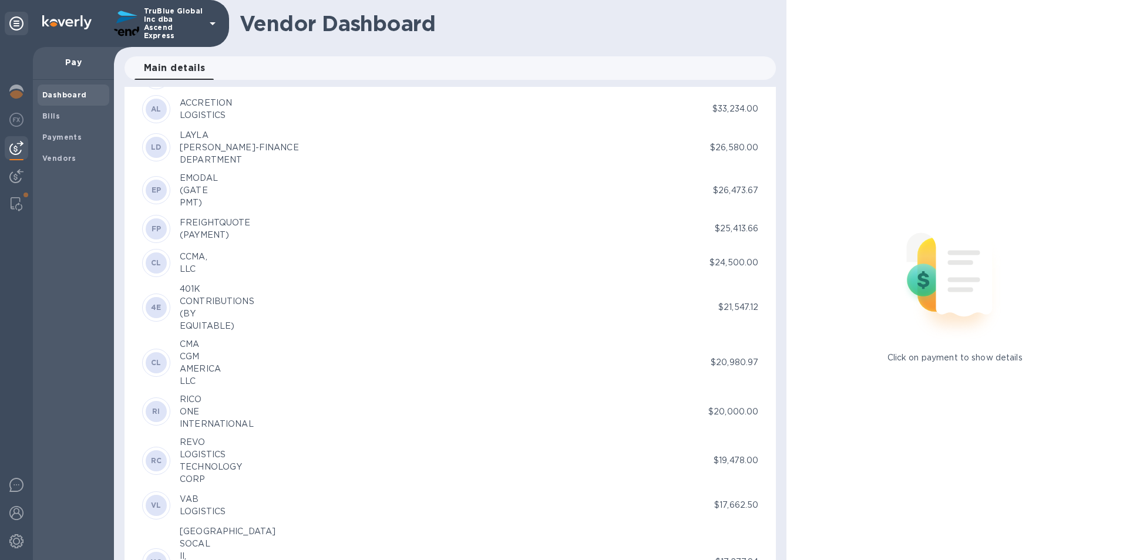
scroll to position [1762, 0]
